Goal: Task Accomplishment & Management: Use online tool/utility

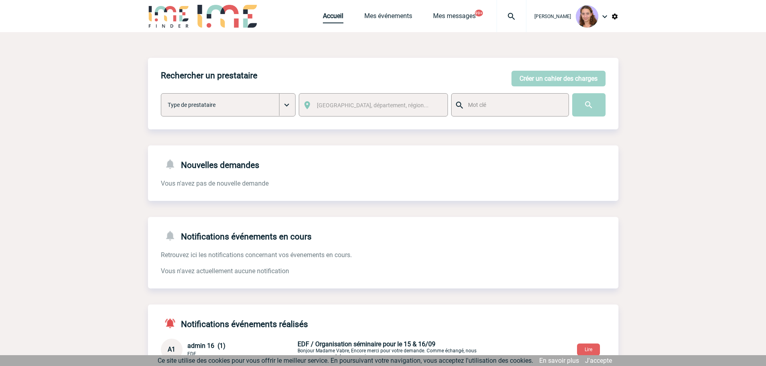
drag, startPoint x: 0, startPoint y: 0, endPoint x: 334, endPoint y: 15, distance: 334.3
click at [334, 15] on link "Accueil" at bounding box center [333, 17] width 20 height 11
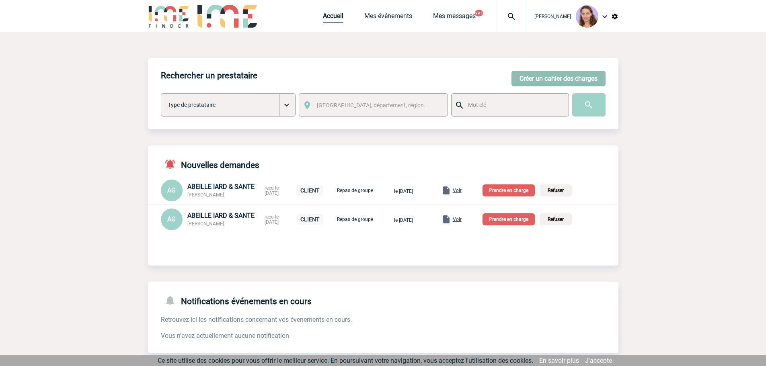
click at [539, 77] on button "Créer un cahier des charges" at bounding box center [558, 79] width 94 height 16
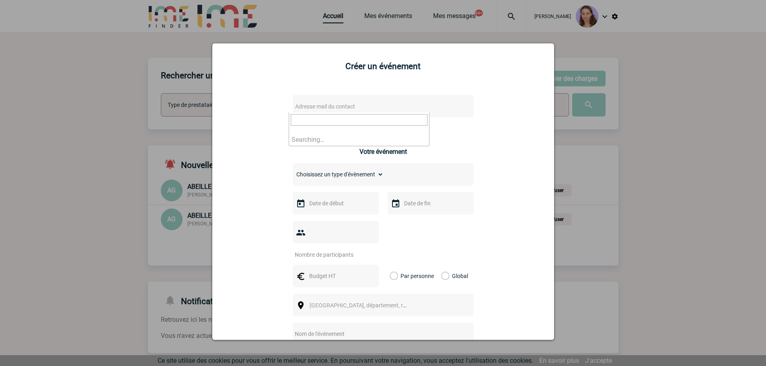
click at [307, 108] on span "Adresse mail du contact" at bounding box center [325, 106] width 60 height 6
type input "R.Henquinet@cnr.tm.fr"
click at [90, 161] on div at bounding box center [383, 183] width 766 height 366
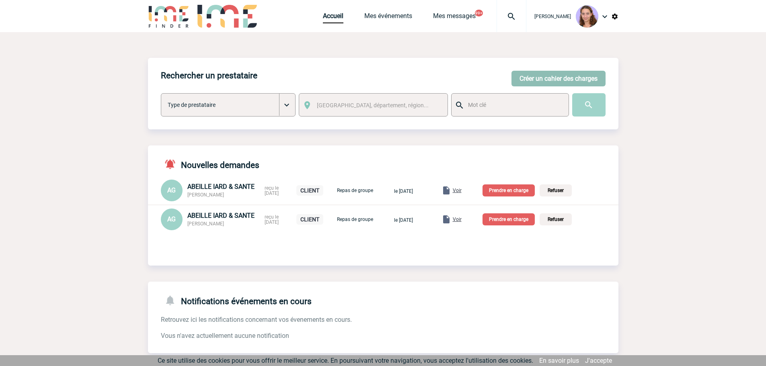
click at [561, 76] on button "Créer un cahier des charges" at bounding box center [558, 79] width 94 height 16
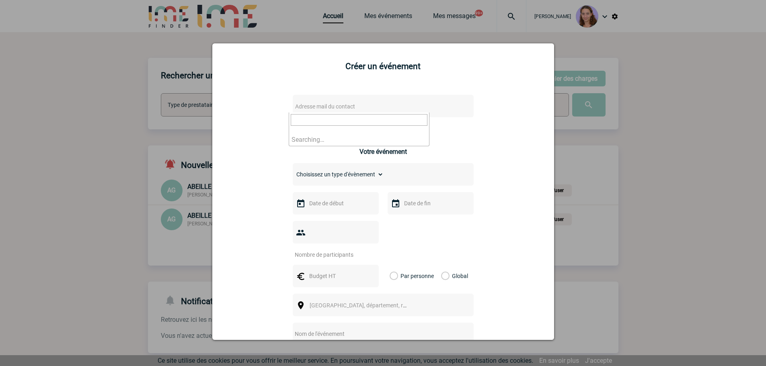
click at [330, 108] on span "Adresse mail du contact" at bounding box center [325, 106] width 60 height 6
paste input "DE KONINCK Maureen (LCL) <maureen.de-koninck@lcl.fr>"
drag, startPoint x: 346, startPoint y: 120, endPoint x: 249, endPoint y: 116, distance: 96.9
click at [249, 116] on body "Claudia MILAZZO Accueil Mes événements 99+ 99+" at bounding box center [383, 281] width 766 height 562
click at [391, 119] on input "maureen.de-koninck@lcl.fr>" at bounding box center [359, 120] width 137 height 12
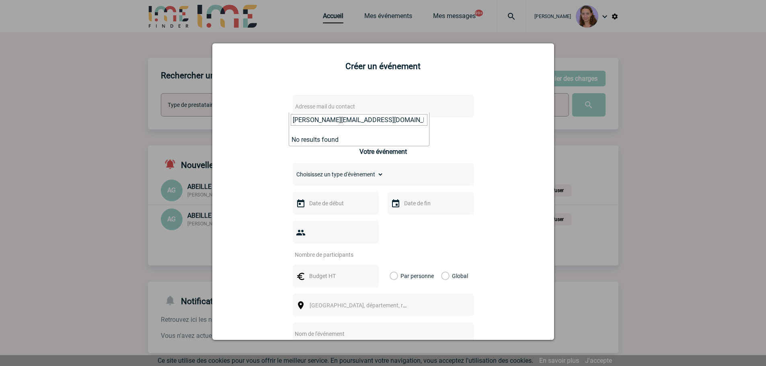
type input "maureen.de-koninck@lcl.fr"
click at [354, 121] on input "maureen.de-koninck@lcl.fr" at bounding box center [359, 120] width 137 height 12
click at [489, 29] on div at bounding box center [383, 183] width 766 height 366
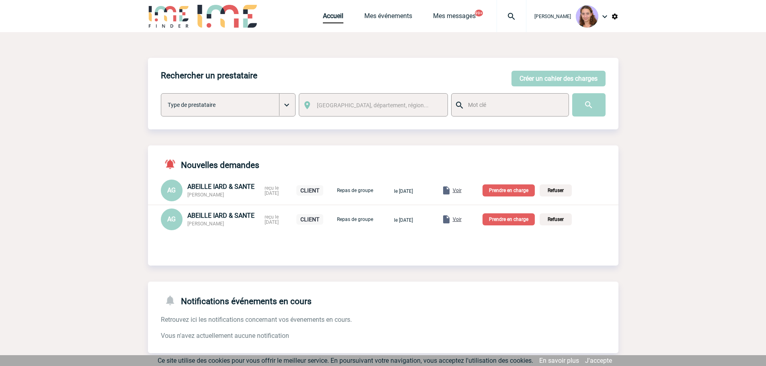
click at [513, 18] on img at bounding box center [511, 17] width 29 height 10
type input "2000425098"
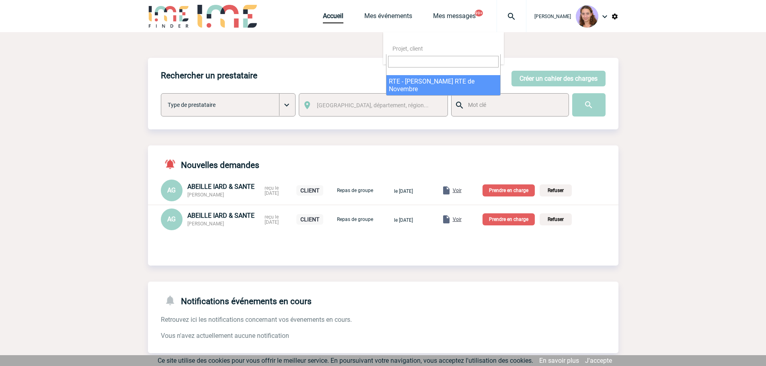
select select "24599"
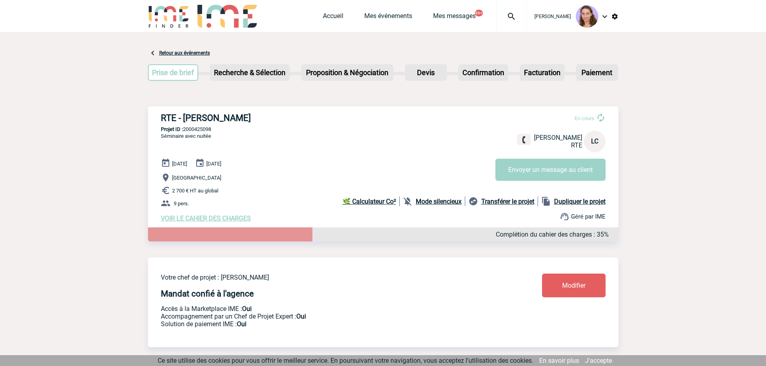
drag, startPoint x: 181, startPoint y: 118, endPoint x: 281, endPoint y: 117, distance: 100.1
click at [281, 117] on h3 "RTE - Laurence CASTELLANI" at bounding box center [281, 118] width 241 height 10
copy h3 "Laurence CASTELLANI"
click at [329, 15] on link "Accueil" at bounding box center [333, 17] width 20 height 11
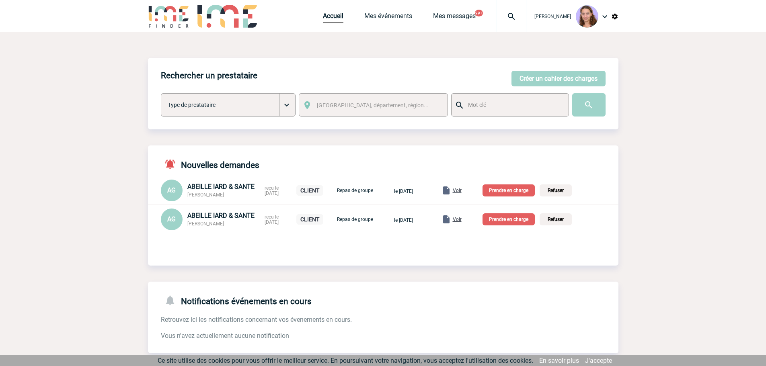
click at [461, 221] on span "Voir" at bounding box center [457, 220] width 9 height 6
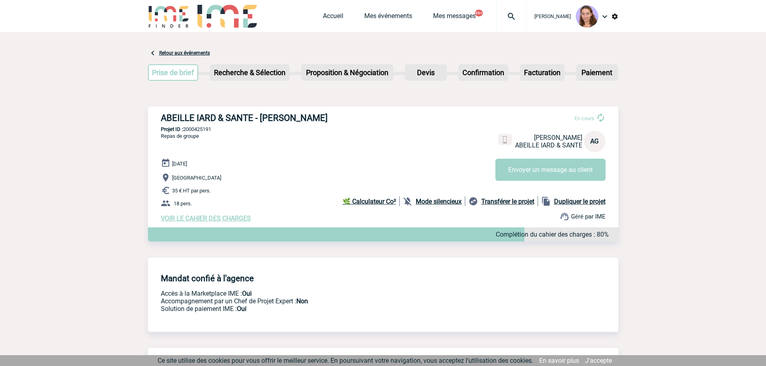
click at [207, 217] on span "VOIR LE CAHIER DES CHARGES" at bounding box center [206, 219] width 90 height 8
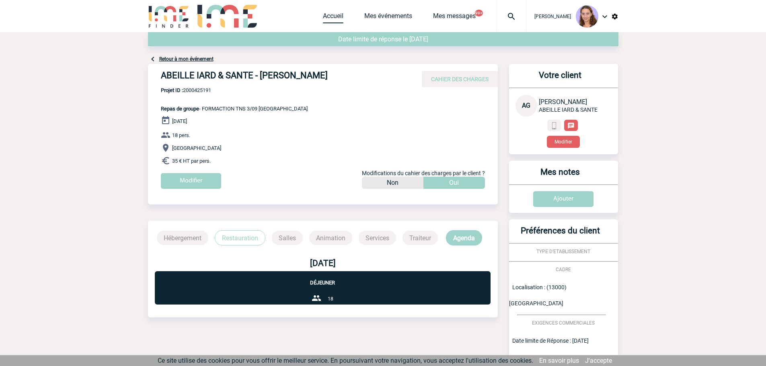
click at [338, 14] on link "Accueil" at bounding box center [333, 17] width 20 height 11
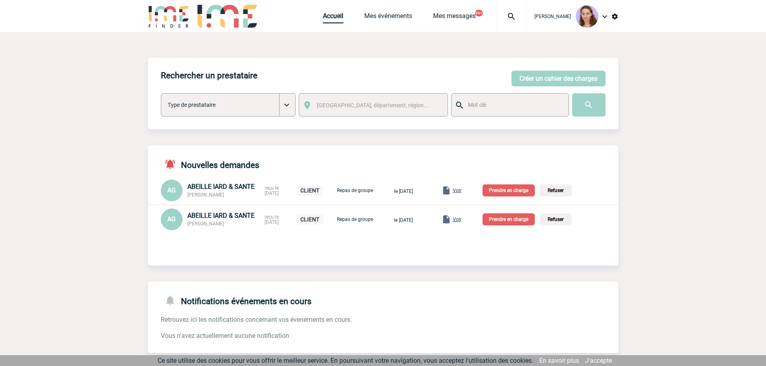
click at [461, 191] on span "Voir" at bounding box center [457, 191] width 9 height 6
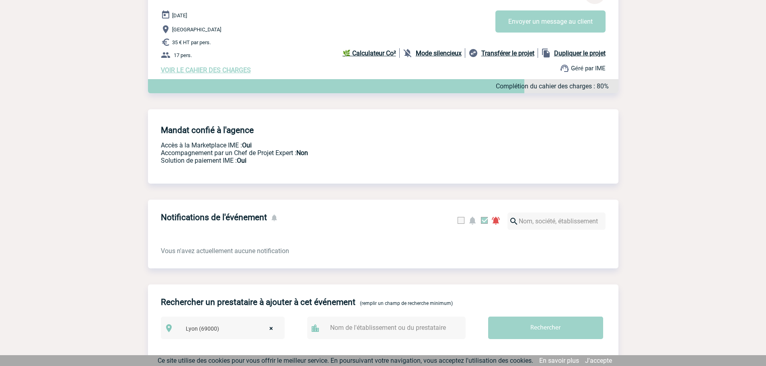
scroll to position [52, 0]
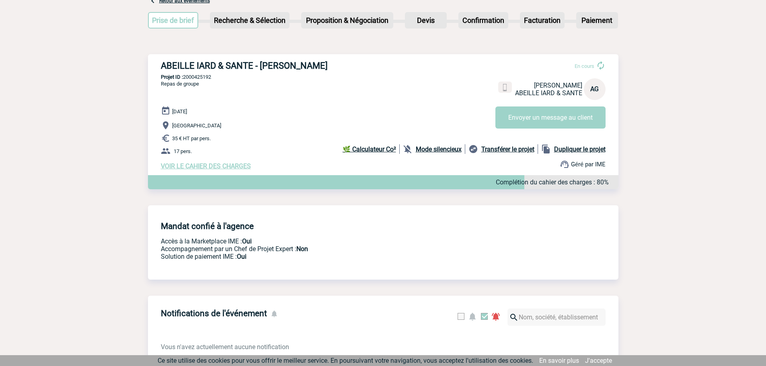
click at [222, 168] on span "VOIR LE CAHIER DES CHARGES" at bounding box center [206, 166] width 90 height 8
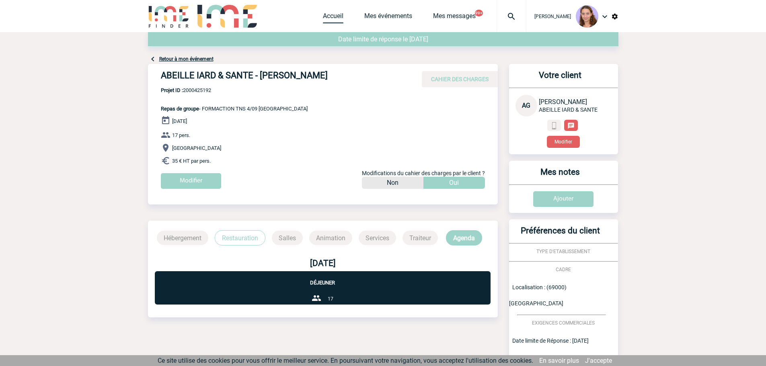
click at [327, 17] on link "Accueil" at bounding box center [333, 17] width 20 height 11
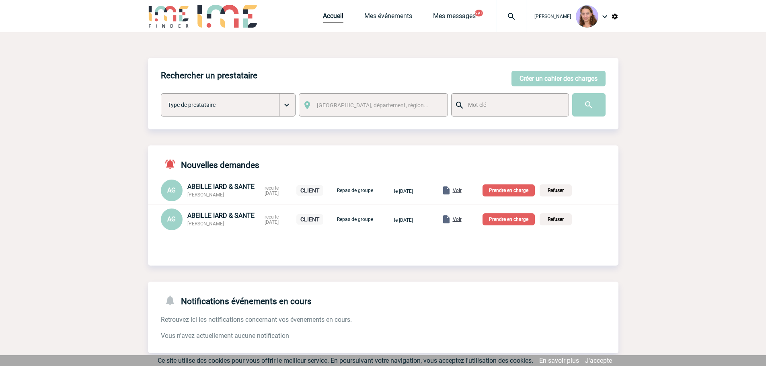
click at [529, 195] on p "Prendre en charge" at bounding box center [508, 190] width 52 height 12
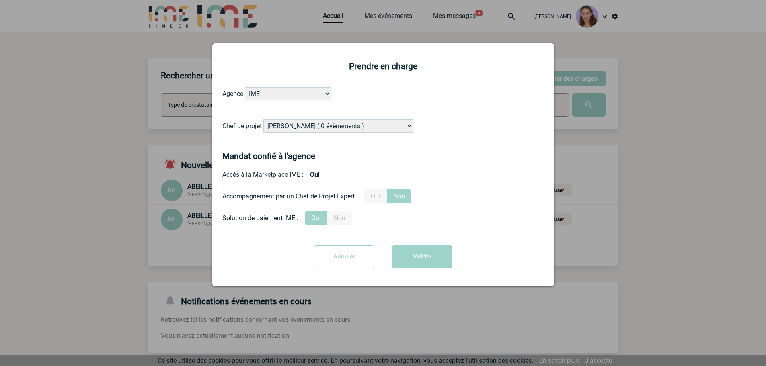
click at [288, 128] on select "[PERSON_NAME] ( 0 évènements ) [PERSON_NAME] ( 1196 évènements ) [PERSON_NAME] …" at bounding box center [337, 125] width 149 height 13
select select "131234"
click at [264, 120] on select "[PERSON_NAME] ( 0 évènements ) [PERSON_NAME] ( 1196 évènements ) [PERSON_NAME] …" at bounding box center [337, 125] width 149 height 13
click at [418, 252] on button "Valider" at bounding box center [422, 257] width 60 height 23
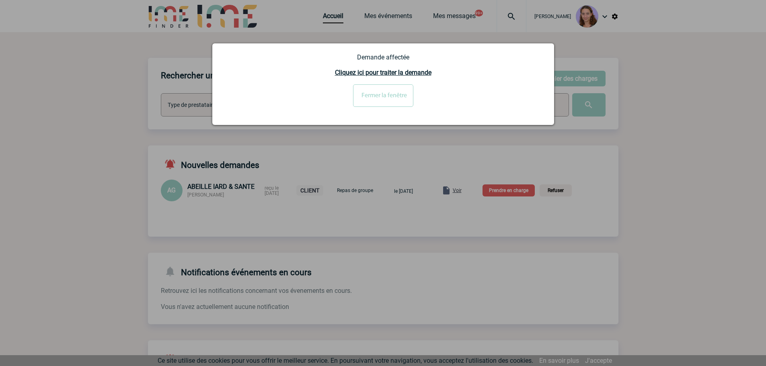
click at [505, 190] on div at bounding box center [383, 183] width 766 height 366
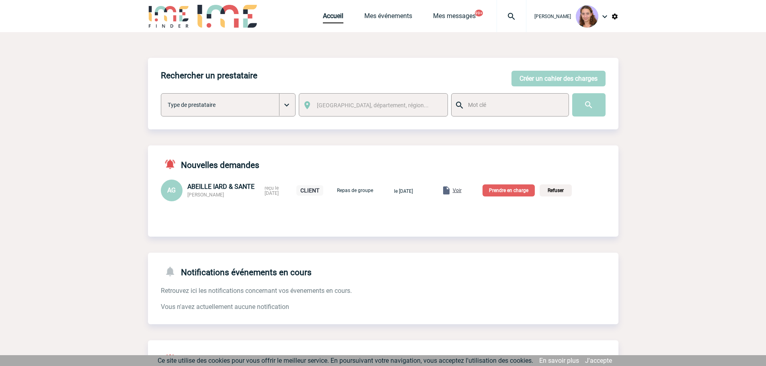
click at [505, 190] on p "Prendre en charge" at bounding box center [508, 190] width 52 height 12
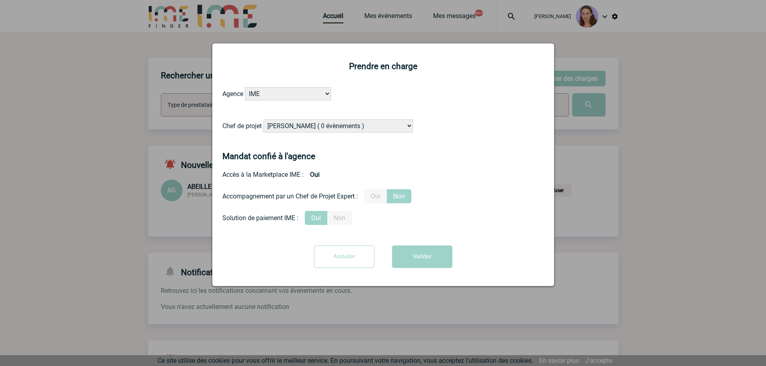
click at [319, 129] on select "[PERSON_NAME] ( 0 évènements ) [PERSON_NAME] ( 1196 évènements ) [PERSON_NAME] …" at bounding box center [337, 125] width 149 height 13
select select "131234"
click at [264, 120] on select "[PERSON_NAME] ( 0 évènements ) [PERSON_NAME] ( 1196 évènements ) [PERSON_NAME] …" at bounding box center [337, 125] width 149 height 13
click at [411, 247] on button "Valider" at bounding box center [422, 257] width 60 height 23
